Goal: Information Seeking & Learning: Learn about a topic

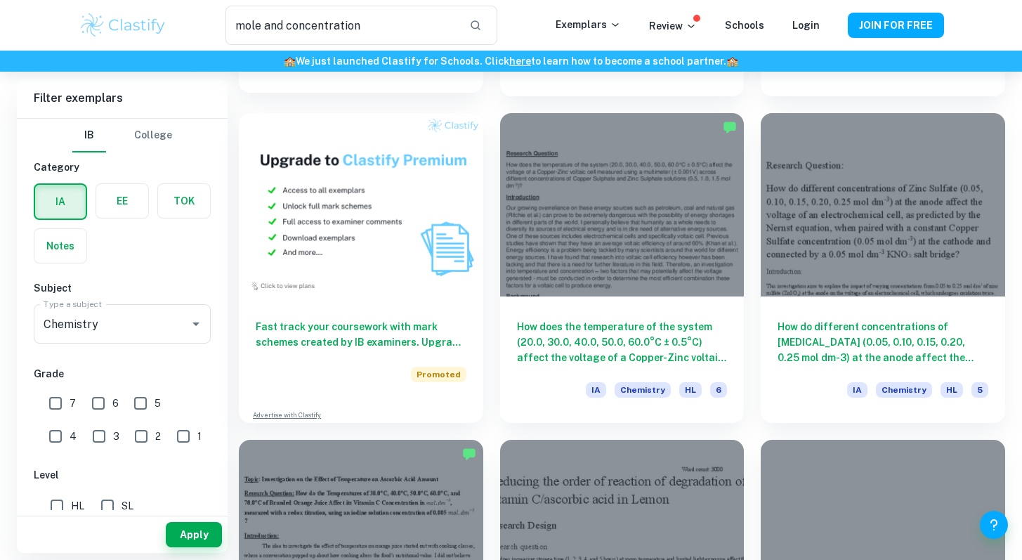
scroll to position [1208, 0]
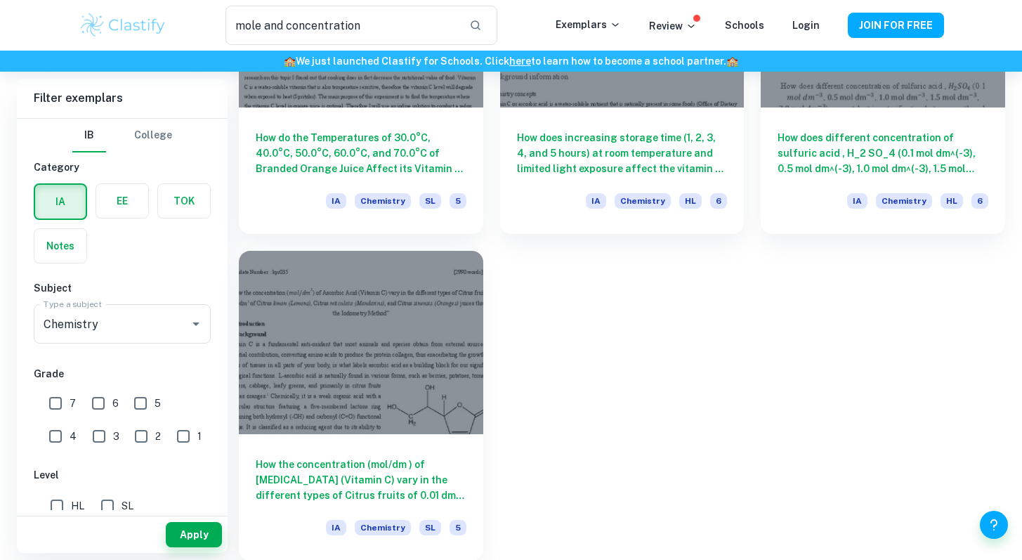
click at [73, 402] on span "7" at bounding box center [73, 403] width 6 height 15
click at [70, 402] on input "7" at bounding box center [55, 403] width 28 height 28
checkbox input "true"
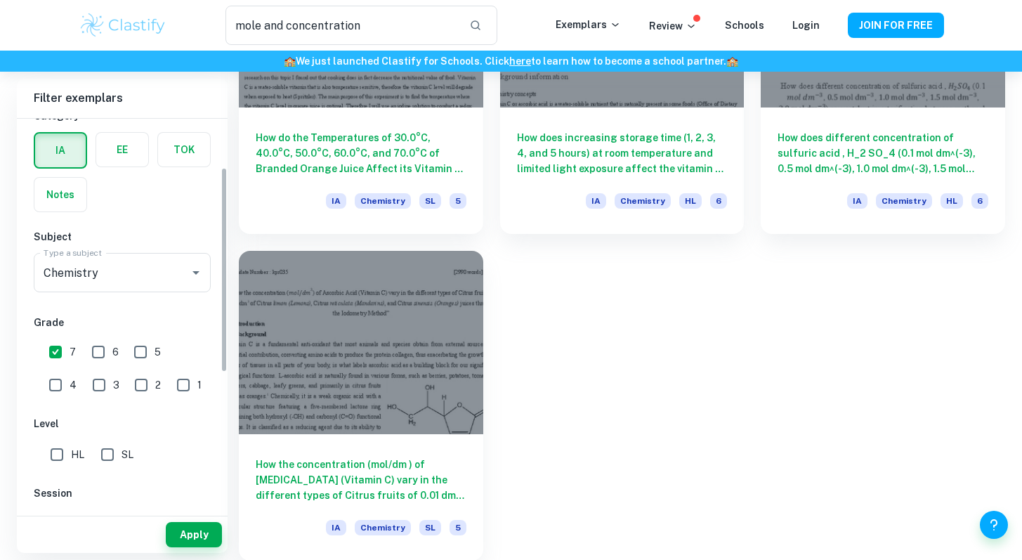
scroll to position [93, 0]
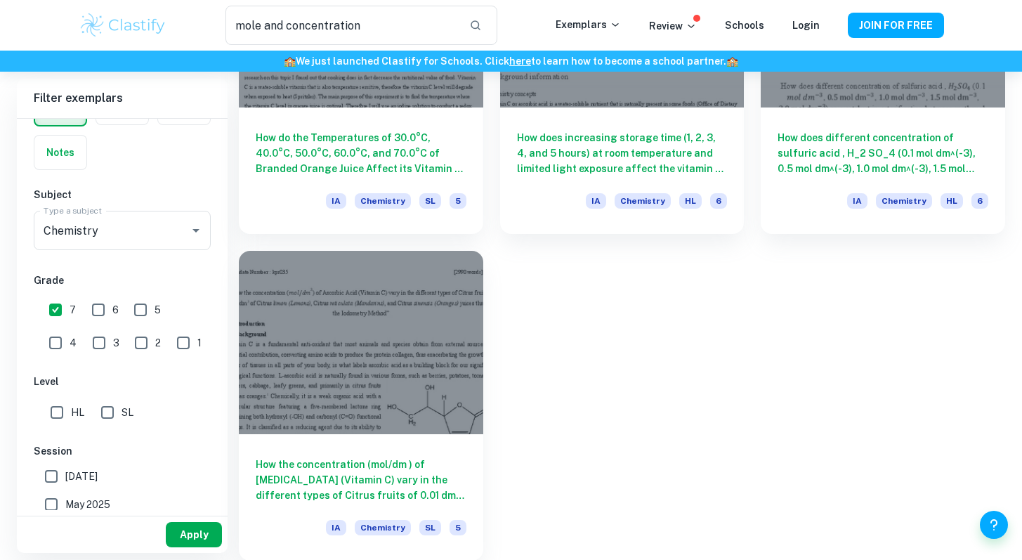
click at [200, 541] on button "Apply" at bounding box center [194, 534] width 56 height 25
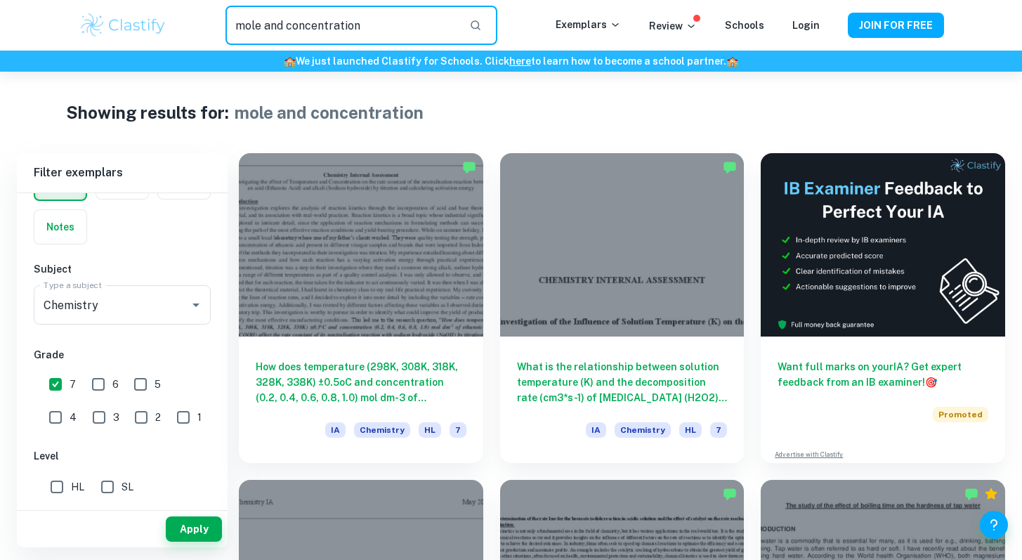
drag, startPoint x: 408, startPoint y: 24, endPoint x: 227, endPoint y: 23, distance: 181.3
click at [227, 24] on input "mole and concentration" at bounding box center [342, 25] width 232 height 39
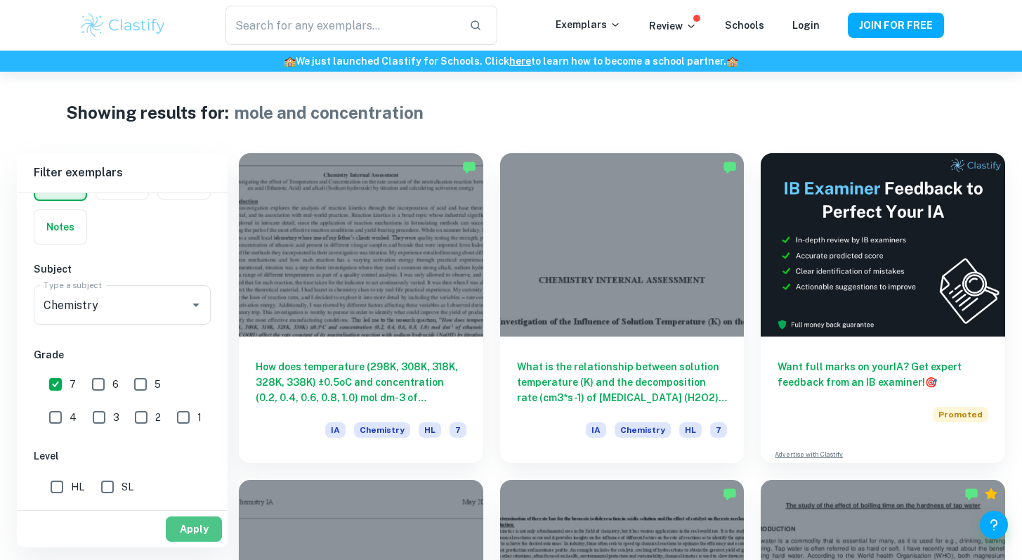
click at [200, 528] on button "Apply" at bounding box center [194, 528] width 56 height 25
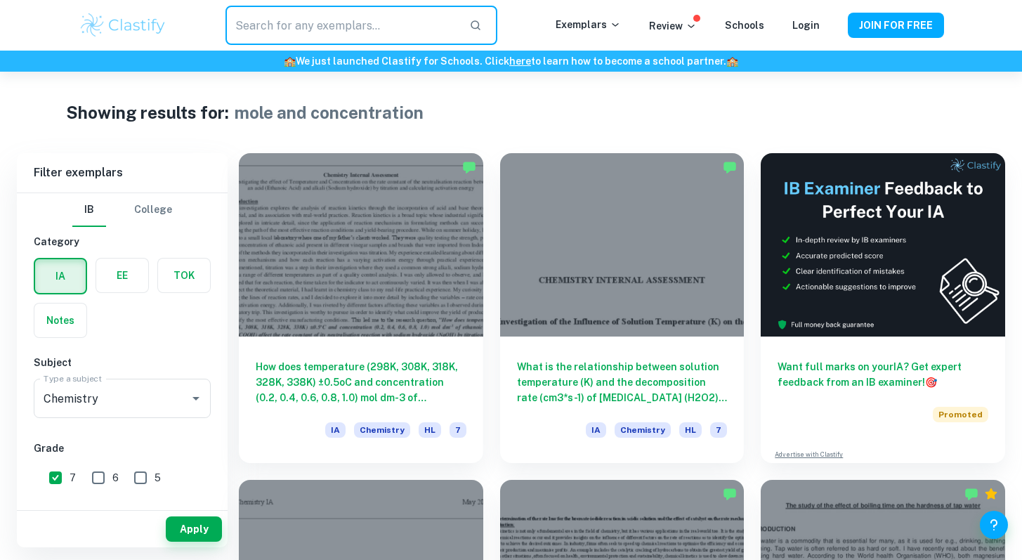
click at [457, 37] on input "text" at bounding box center [342, 25] width 232 height 39
type input "mole and concentra"
drag, startPoint x: 438, startPoint y: 11, endPoint x: 122, endPoint y: 9, distance: 316.1
click at [121, 9] on div "mole and concentra ​ Exemplars Review Schools Login JOIN FOR FREE" at bounding box center [511, 25] width 899 height 39
drag, startPoint x: 353, startPoint y: 25, endPoint x: 178, endPoint y: 23, distance: 174.9
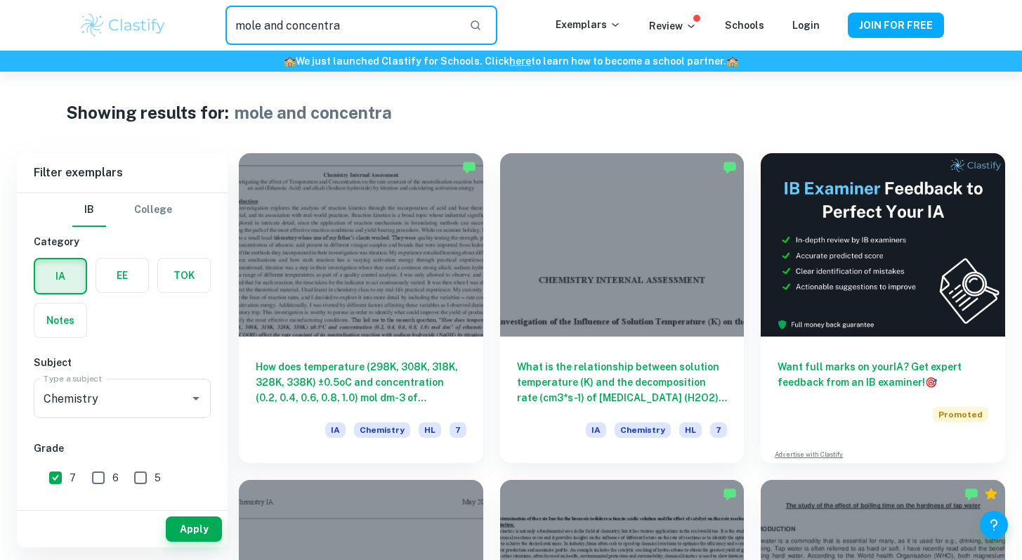
click at [178, 23] on div "mole and concentra ​" at bounding box center [361, 25] width 388 height 39
click at [479, 15] on button "button" at bounding box center [476, 25] width 24 height 24
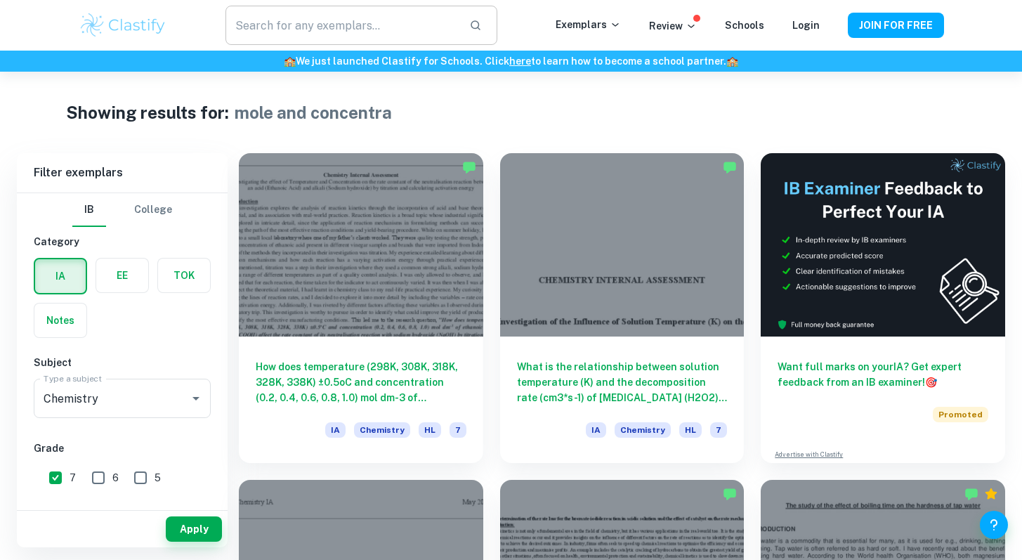
click at [481, 22] on icon "button" at bounding box center [475, 25] width 13 height 13
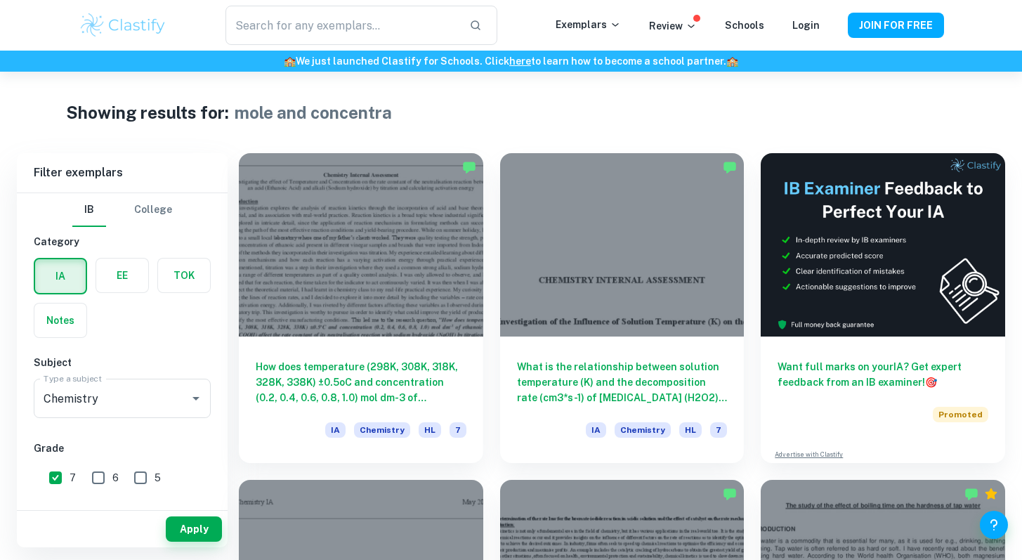
click at [121, 18] on img at bounding box center [123, 25] width 89 height 28
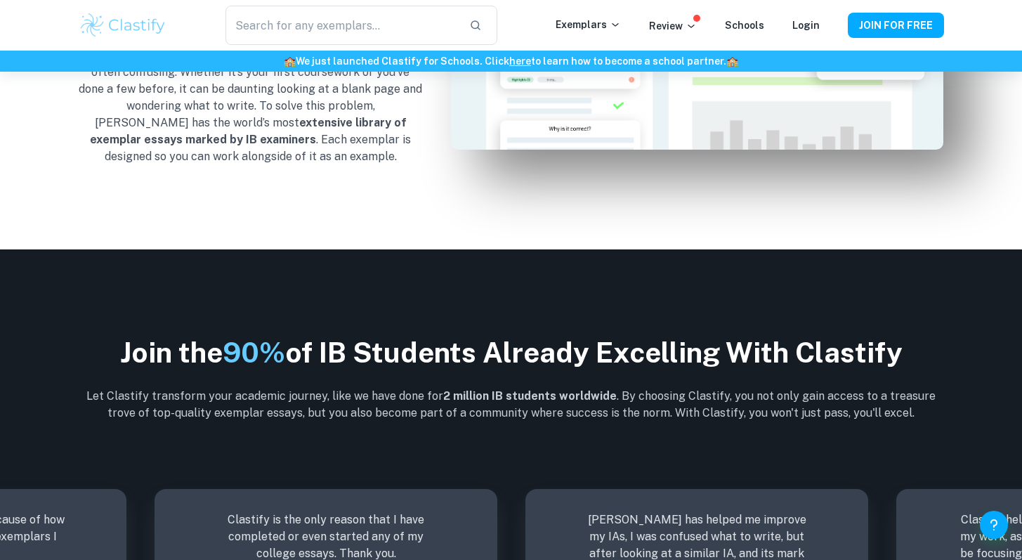
scroll to position [1771, 0]
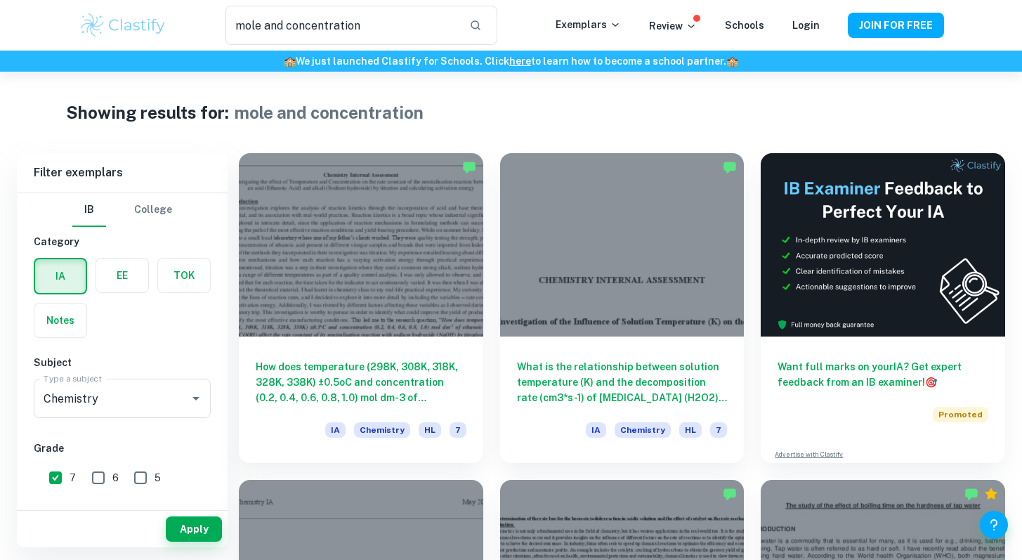
type input "mole"
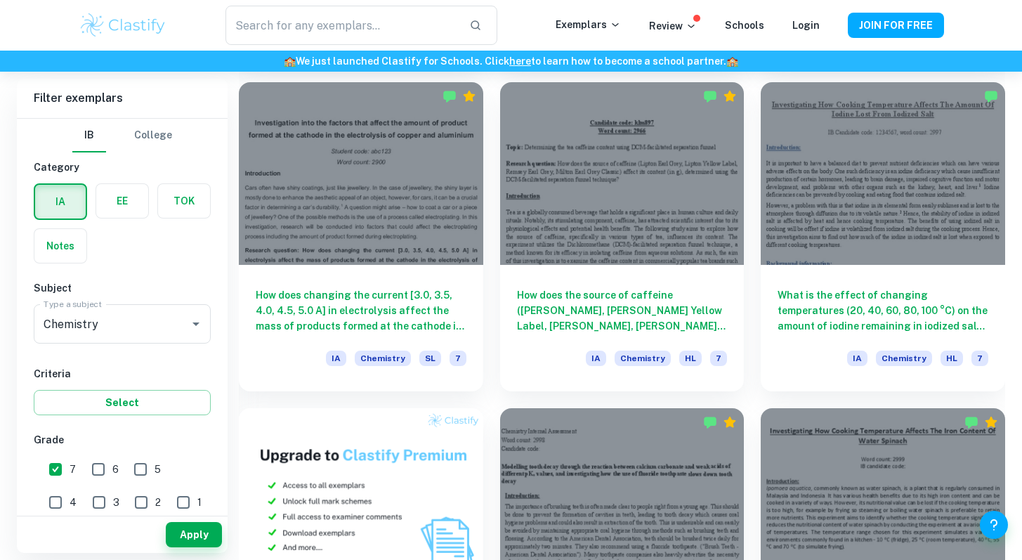
scroll to position [778, 0]
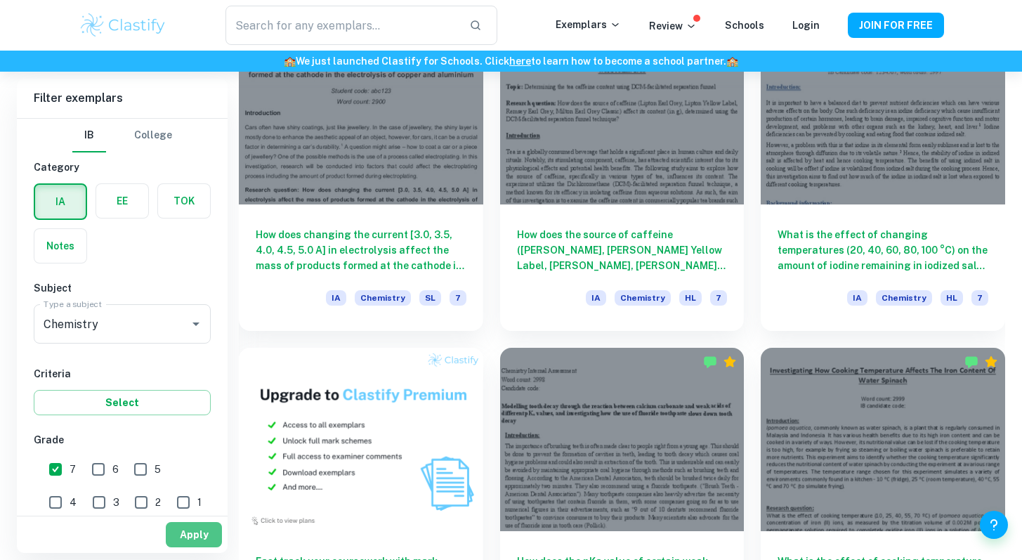
click at [199, 530] on button "Apply" at bounding box center [194, 534] width 56 height 25
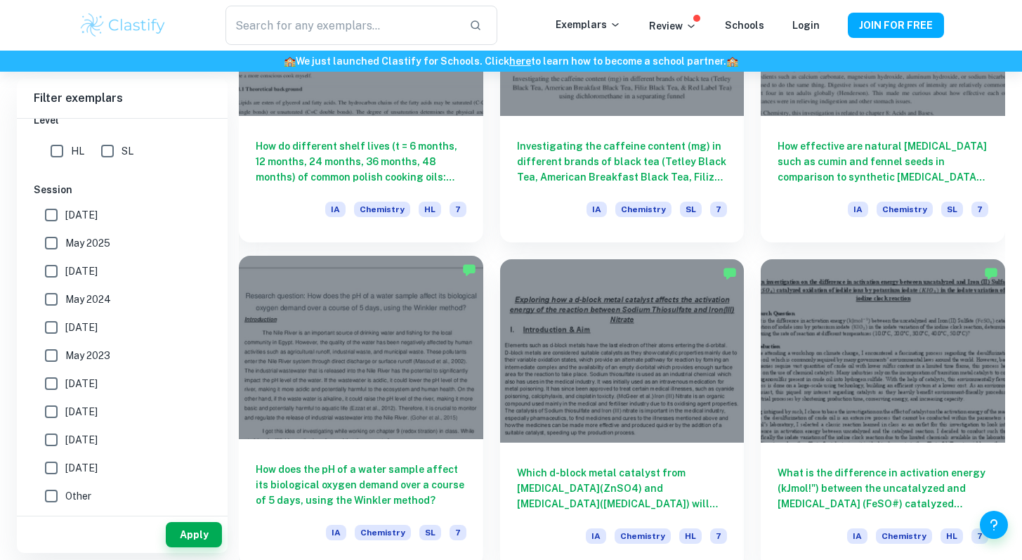
scroll to position [3484, 0]
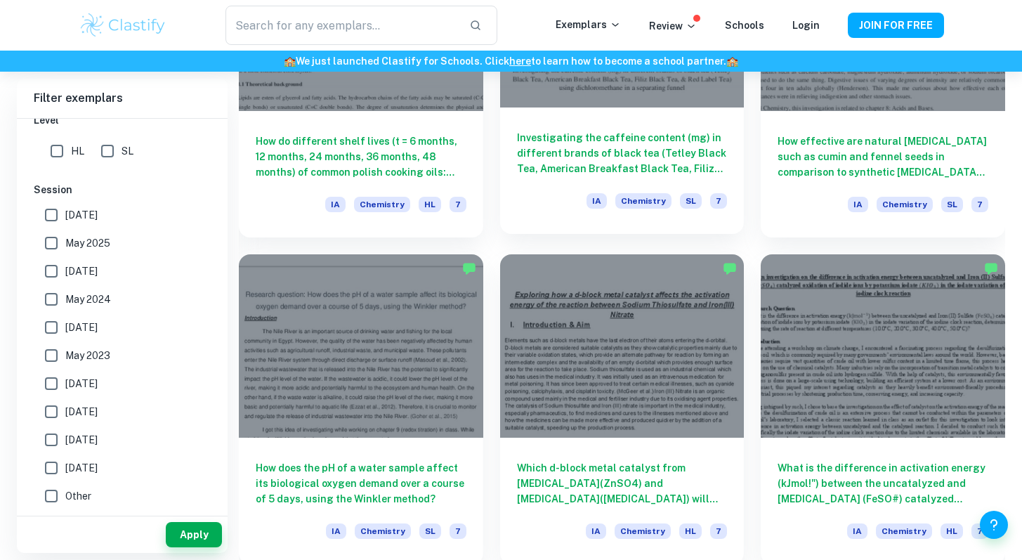
click at [574, 154] on h6 "Investigating the caffeine content (mg) in different brands of black tea (Tetle…" at bounding box center [622, 153] width 211 height 46
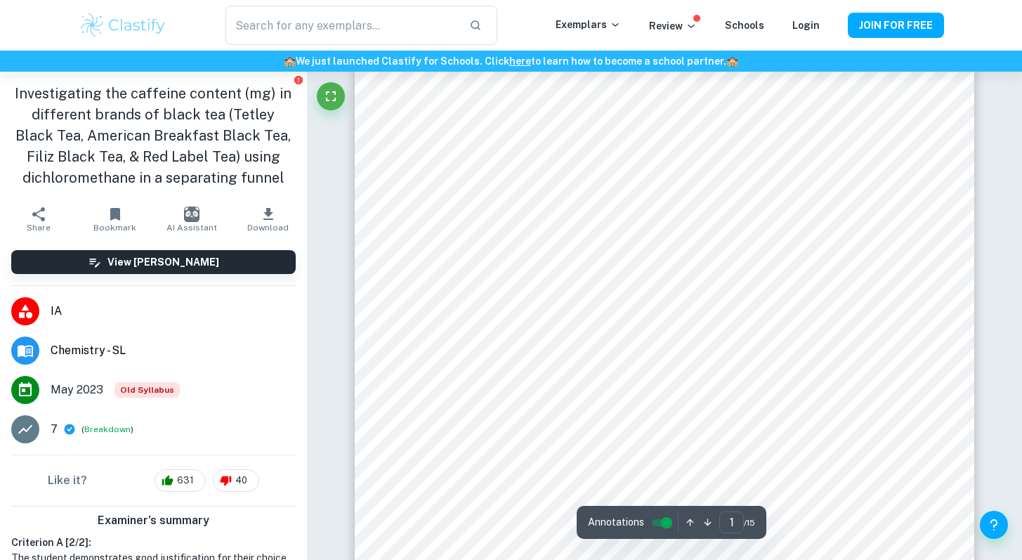
scroll to position [198, 0]
